Goal: Task Accomplishment & Management: Use online tool/utility

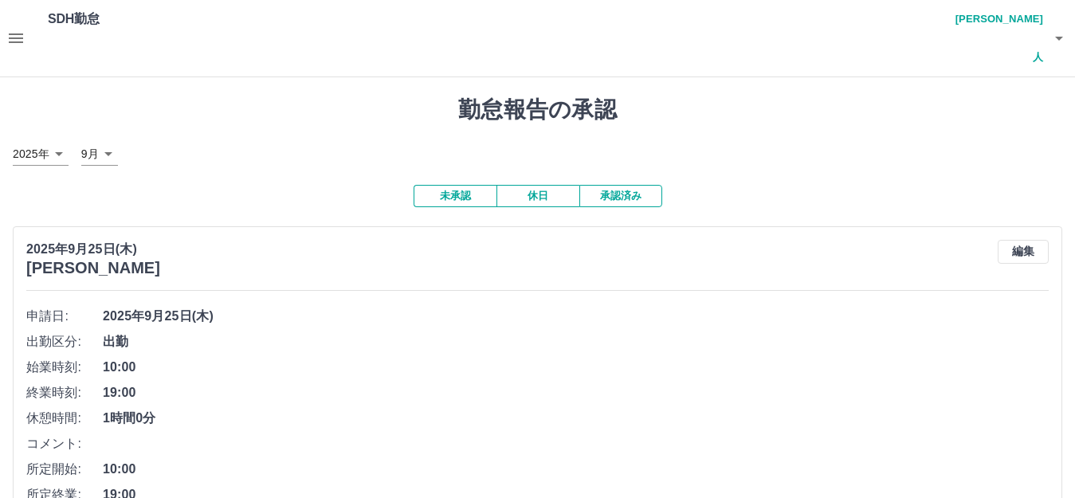
click at [20, 33] on icon "button" at bounding box center [16, 38] width 14 height 10
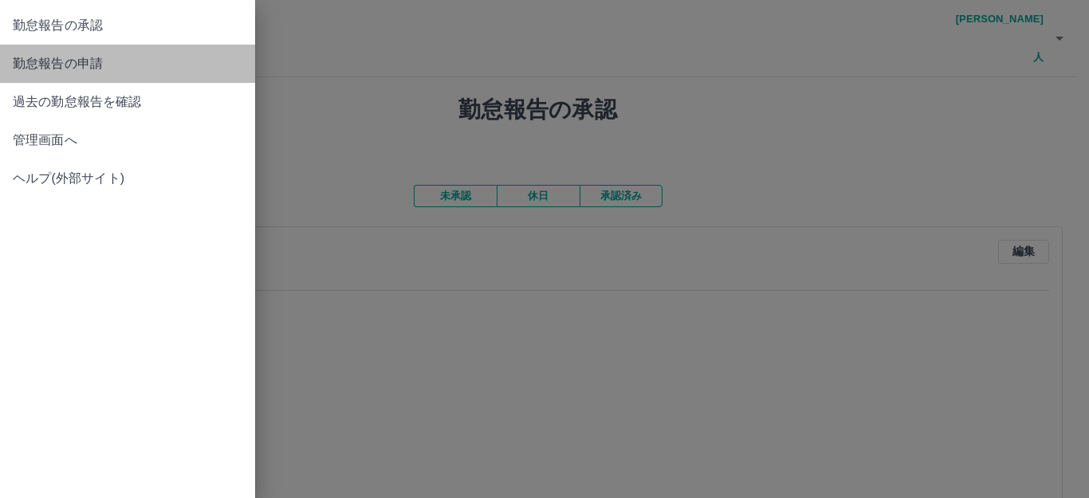
click at [48, 63] on span "勤怠報告の申請" at bounding box center [128, 63] width 230 height 19
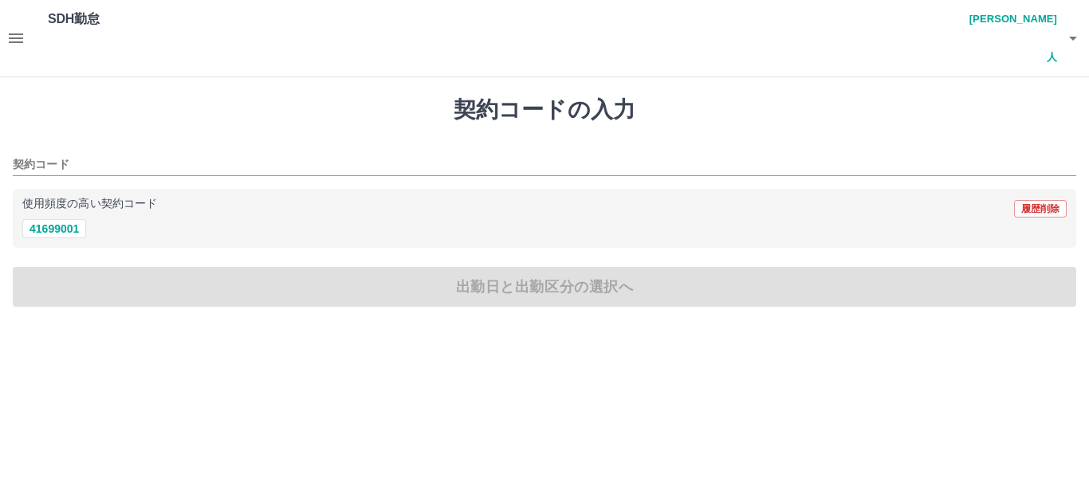
click at [21, 29] on icon "button" at bounding box center [15, 38] width 19 height 19
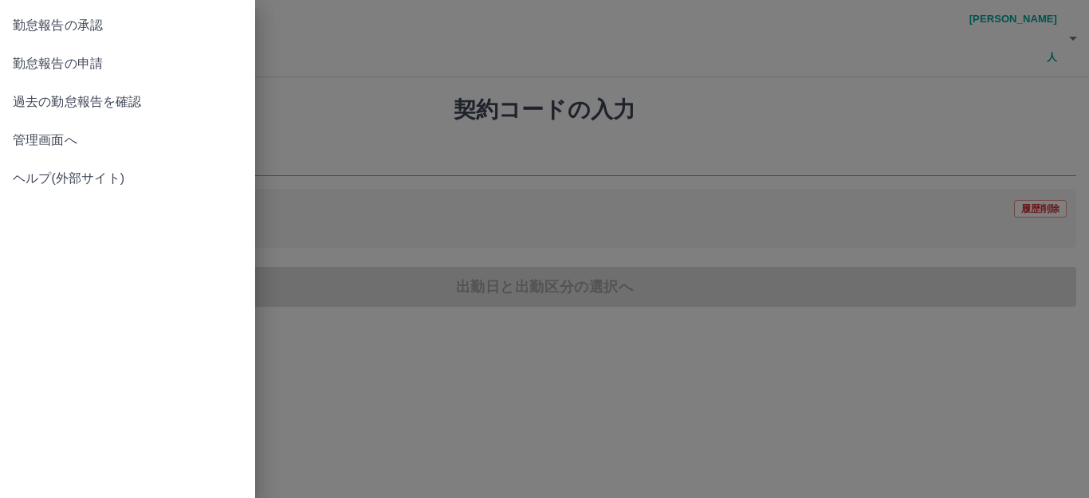
click at [65, 29] on span "勤怠報告の承認" at bounding box center [128, 25] width 230 height 19
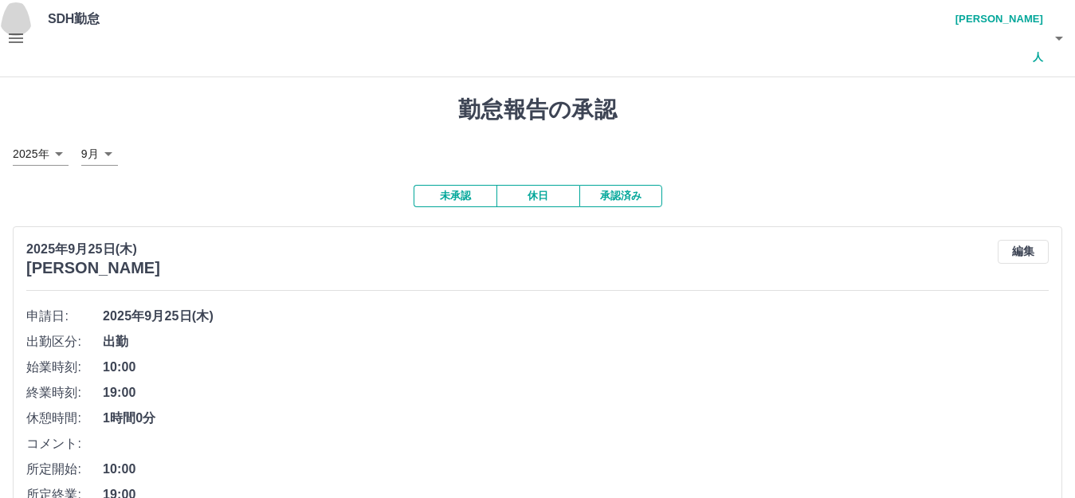
click at [22, 8] on button "button" at bounding box center [16, 38] width 32 height 77
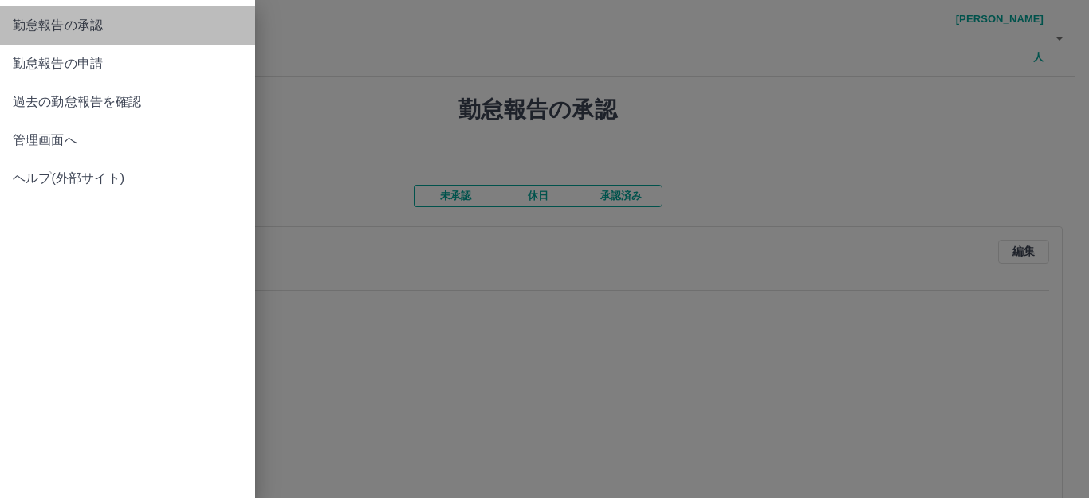
click at [116, 33] on span "勤怠報告の承認" at bounding box center [128, 25] width 230 height 19
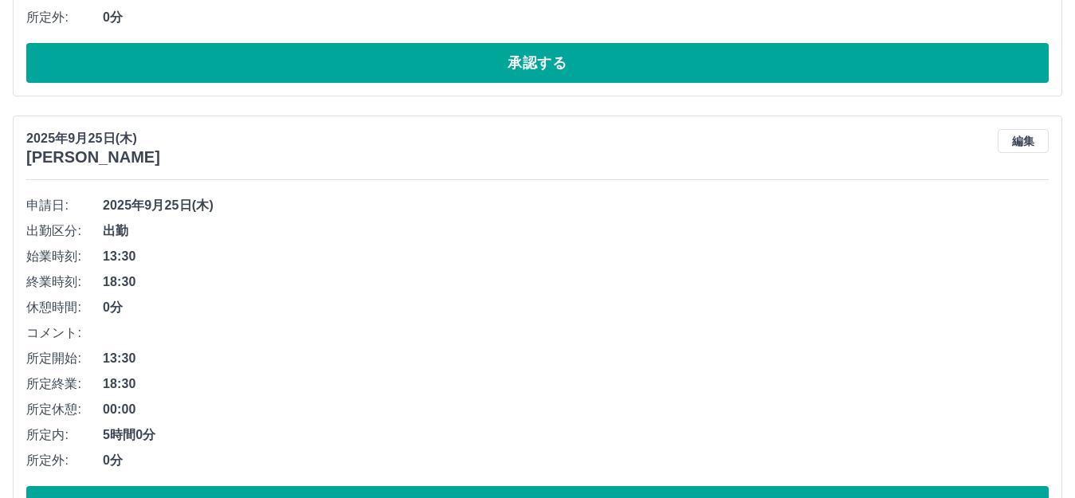
scroll to position [558, 0]
